Goal: Task Accomplishment & Management: Use online tool/utility

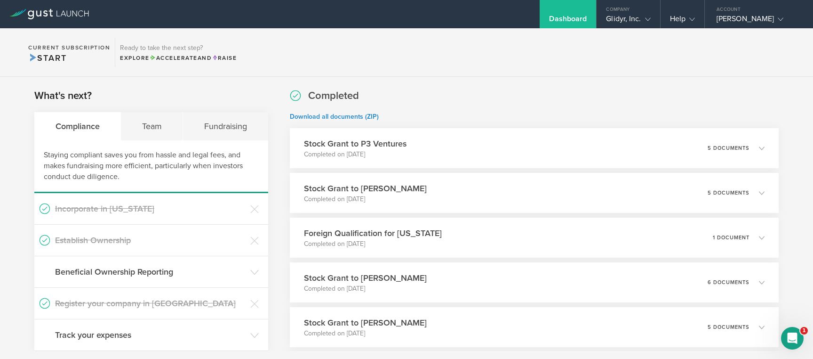
click at [576, 20] on div "Dashboard" at bounding box center [568, 21] width 38 height 14
click at [564, 16] on div "Dashboard" at bounding box center [568, 21] width 38 height 14
click at [632, 17] on div "Glidyr, Inc." at bounding box center [628, 21] width 44 height 14
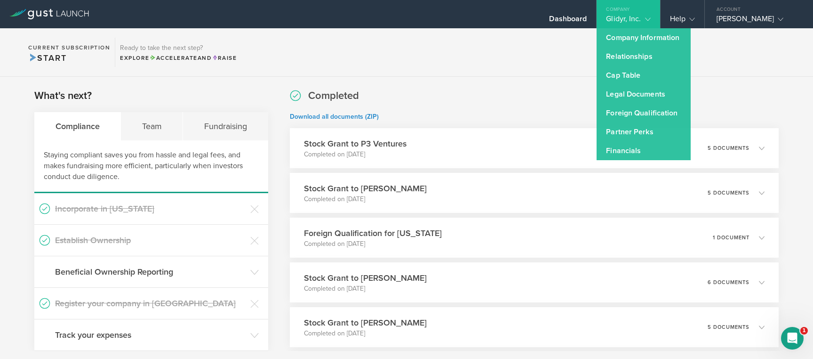
click at [409, 69] on section "Current Subscription Start Ready to take the next step? Explore Accelerate and …" at bounding box center [406, 52] width 813 height 48
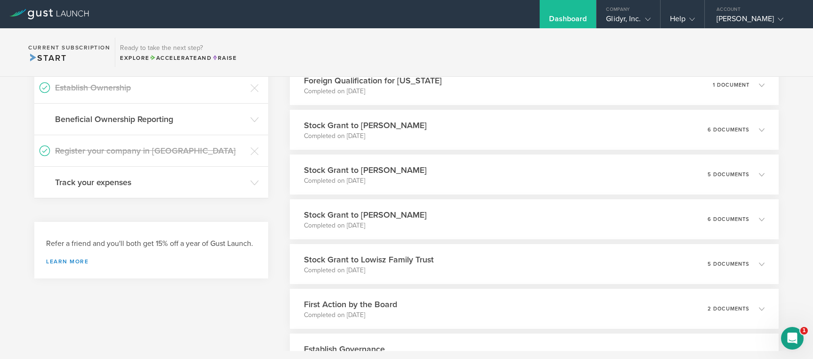
scroll to position [188, 0]
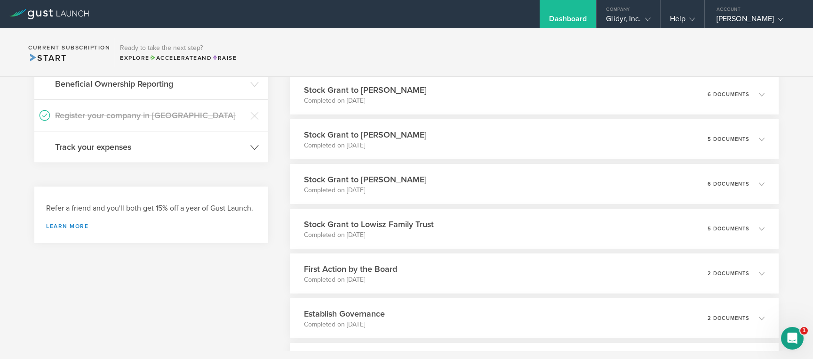
click at [139, 149] on h3 "Track your expenses" at bounding box center [150, 147] width 191 height 12
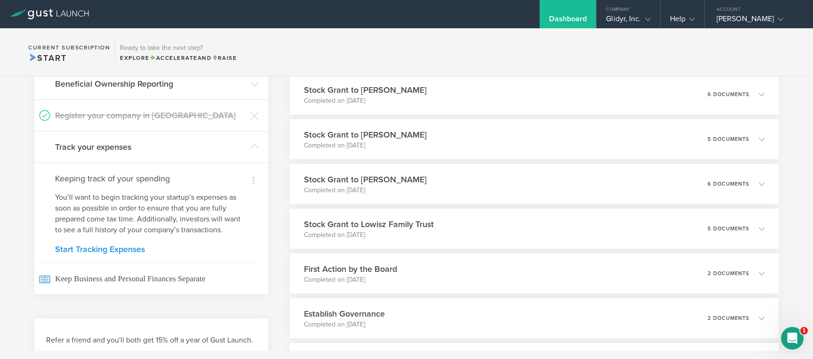
click at [118, 248] on link "Start Tracking Expenses" at bounding box center [151, 249] width 193 height 8
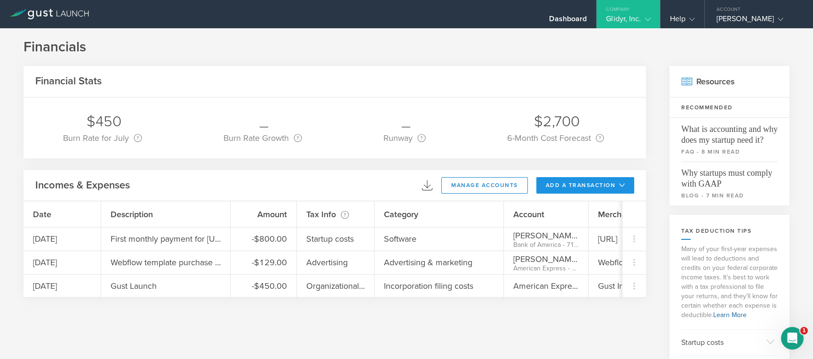
click at [606, 186] on button "add a transaction" at bounding box center [586, 185] width 98 height 16
click at [594, 206] on li "Add Expense" at bounding box center [603, 206] width 55 height 18
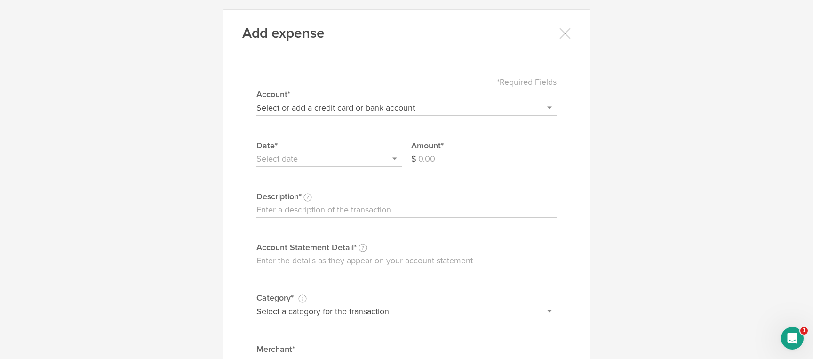
click at [296, 109] on select "Select or add a credit card or bank account American Express - 4003 [PERSON_NAM…" at bounding box center [407, 107] width 300 height 15
select select "68892e769eccd5000285f877"
click at [257, 100] on select "Select or add a credit card or bank account American Express - 4003 [PERSON_NAM…" at bounding box center [407, 107] width 300 height 15
click at [289, 153] on input "text" at bounding box center [329, 159] width 145 height 15
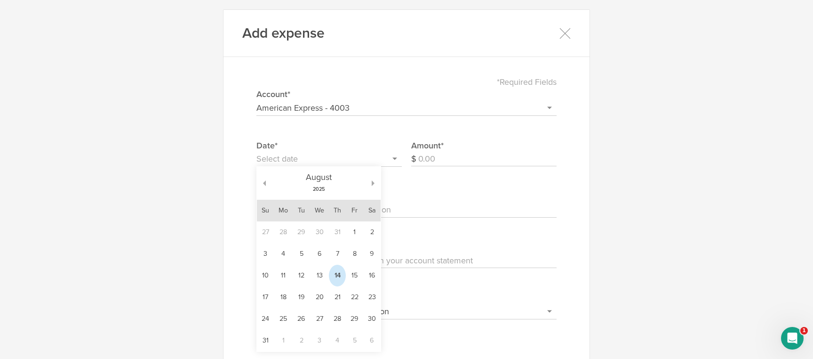
click at [330, 277] on td "14" at bounding box center [337, 276] width 17 height 22
type input "[DATE]"
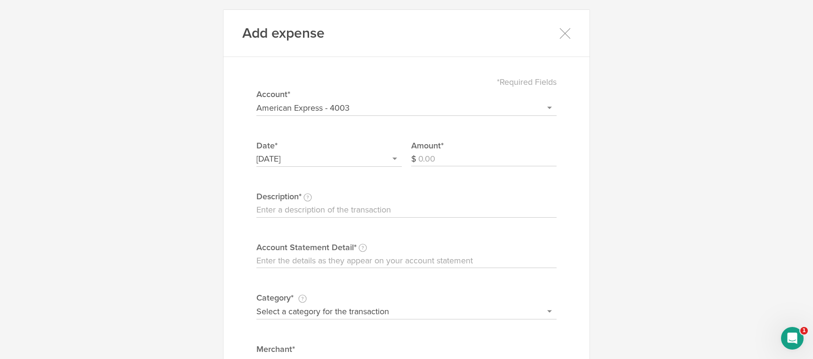
click at [454, 165] on input "Amount" at bounding box center [487, 159] width 138 height 15
type input "29"
click at [322, 209] on input "Description This description is for your own reference." at bounding box center [407, 209] width 300 height 15
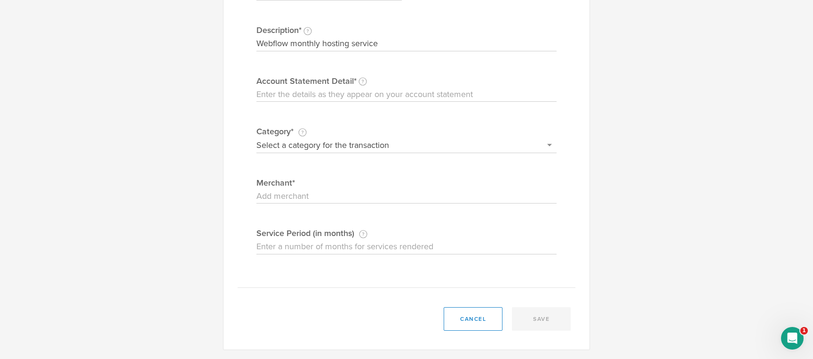
scroll to position [76, 0]
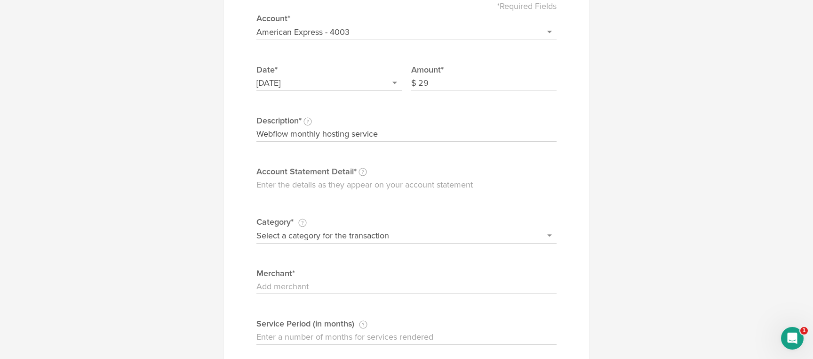
type input "Webflow monthly hosting service"
click at [296, 189] on input "Account Statement Detail Write the full description as it appears on your bank …" at bounding box center [407, 184] width 300 height 15
paste input "1 × Site plans CMS Hosting Plan (at $29.00 / month), from [DATE] to [DATE] USD …"
drag, startPoint x: 444, startPoint y: 184, endPoint x: 604, endPoint y: 188, distance: 160.1
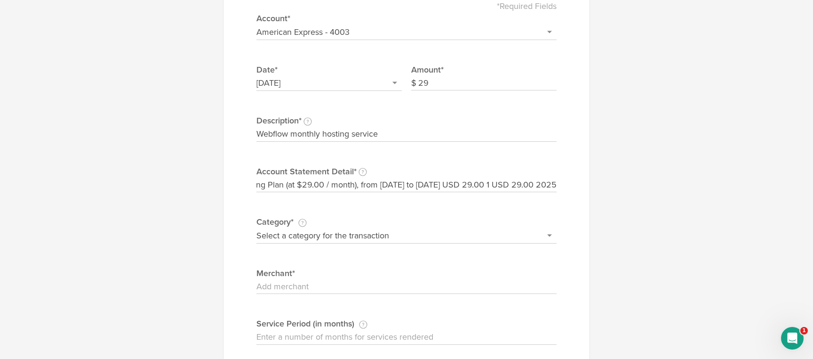
click at [604, 188] on div "Add expense *Required Fields Select or add a credit card or bank account Americ…" at bounding box center [406, 179] width 813 height 359
type input "1 × Site plans CMS Hosting Plan (at $29.00 / month), from [DATE] to [DATE]"
click at [339, 233] on select "Select a category for the transaction Manufacturing equipment Product/service m…" at bounding box center [407, 235] width 300 height 15
select select "Web site design & hosting"
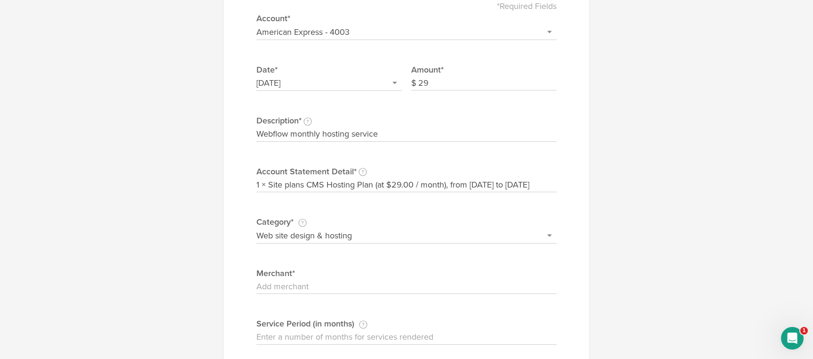
click at [257, 228] on select "Select a category for the transaction Manufacturing equipment Product/service m…" at bounding box center [407, 235] width 300 height 15
click at [298, 285] on input "Merchant" at bounding box center [407, 286] width 300 height 15
type input "Webflow"
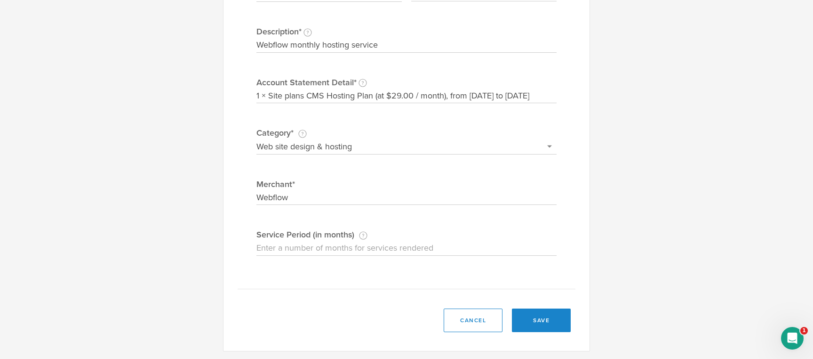
scroll to position [166, 0]
click at [284, 250] on input "Service Period (in months) If this expense is a subscription or contract, enter…" at bounding box center [407, 246] width 300 height 15
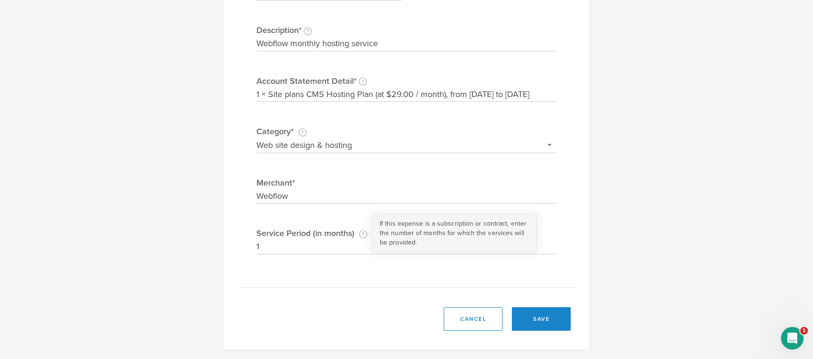
type input "1"
click at [380, 217] on div "If this expense is a subscription or contract, enter the number of months for w…" at bounding box center [454, 233] width 165 height 39
click at [380, 239] on input "1" at bounding box center [407, 246] width 300 height 15
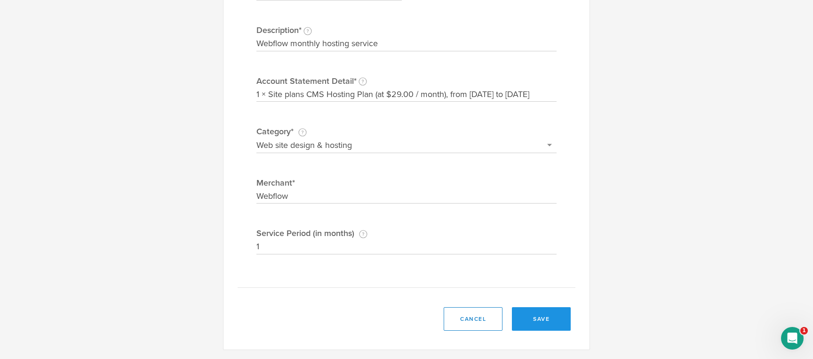
click at [522, 313] on button "save" at bounding box center [541, 319] width 59 height 24
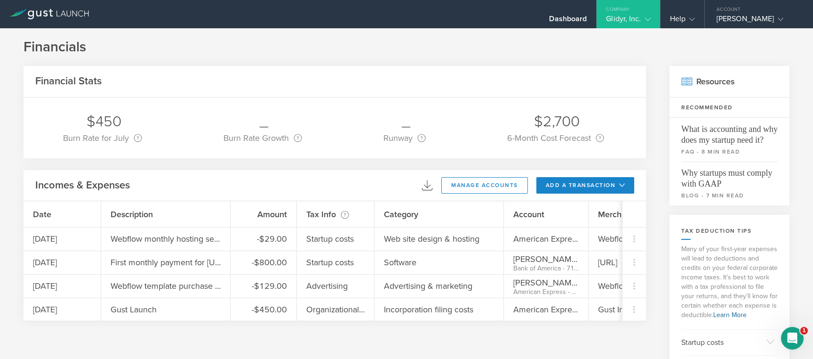
click at [295, 191] on div "Incomes & Expenses download .csv manage accounts add a transaction Add Expense …" at bounding box center [335, 186] width 623 height 32
